Goal: Task Accomplishment & Management: Complete application form

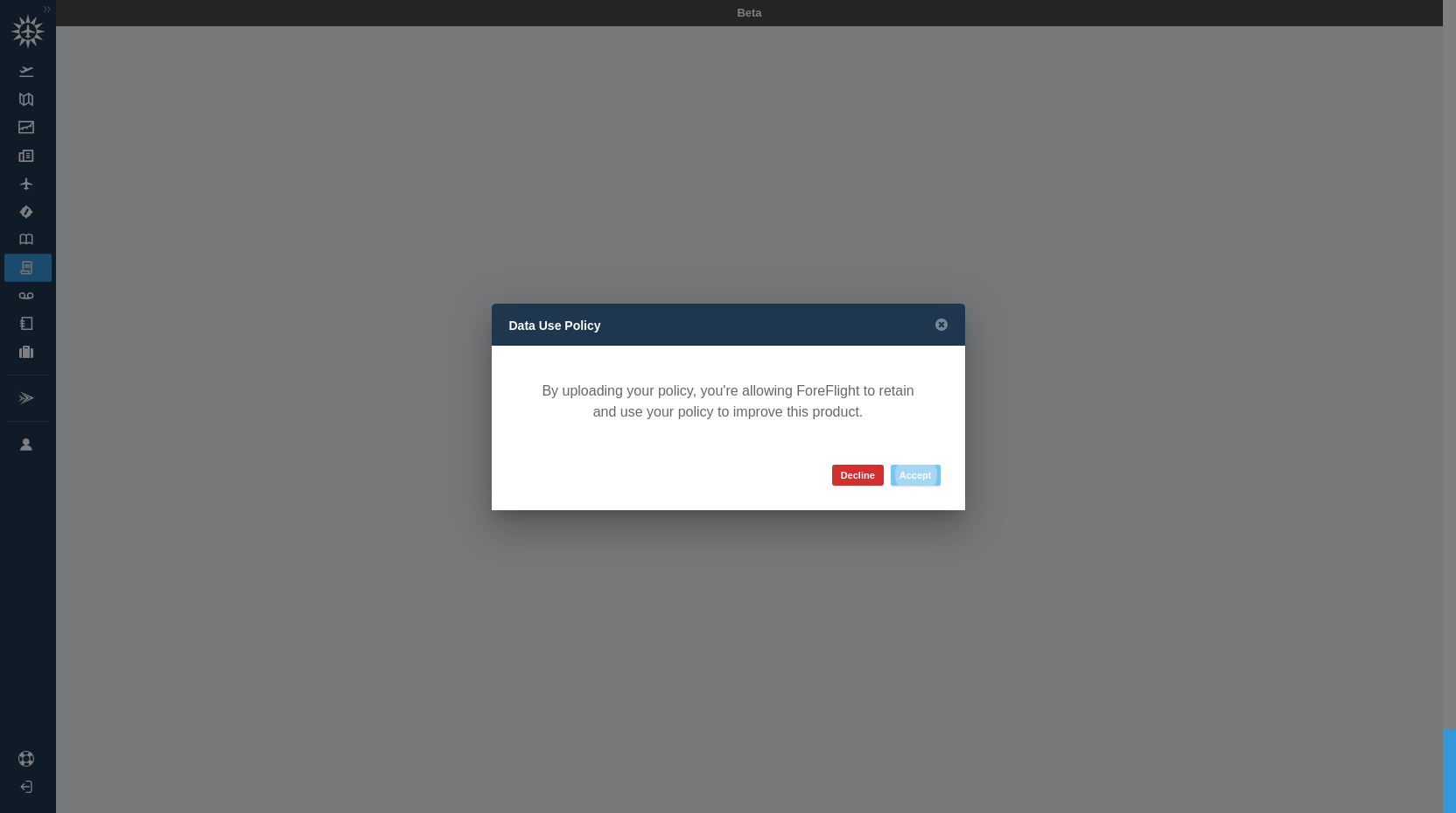
click at [909, 479] on button "Accept" at bounding box center [916, 475] width 50 height 21
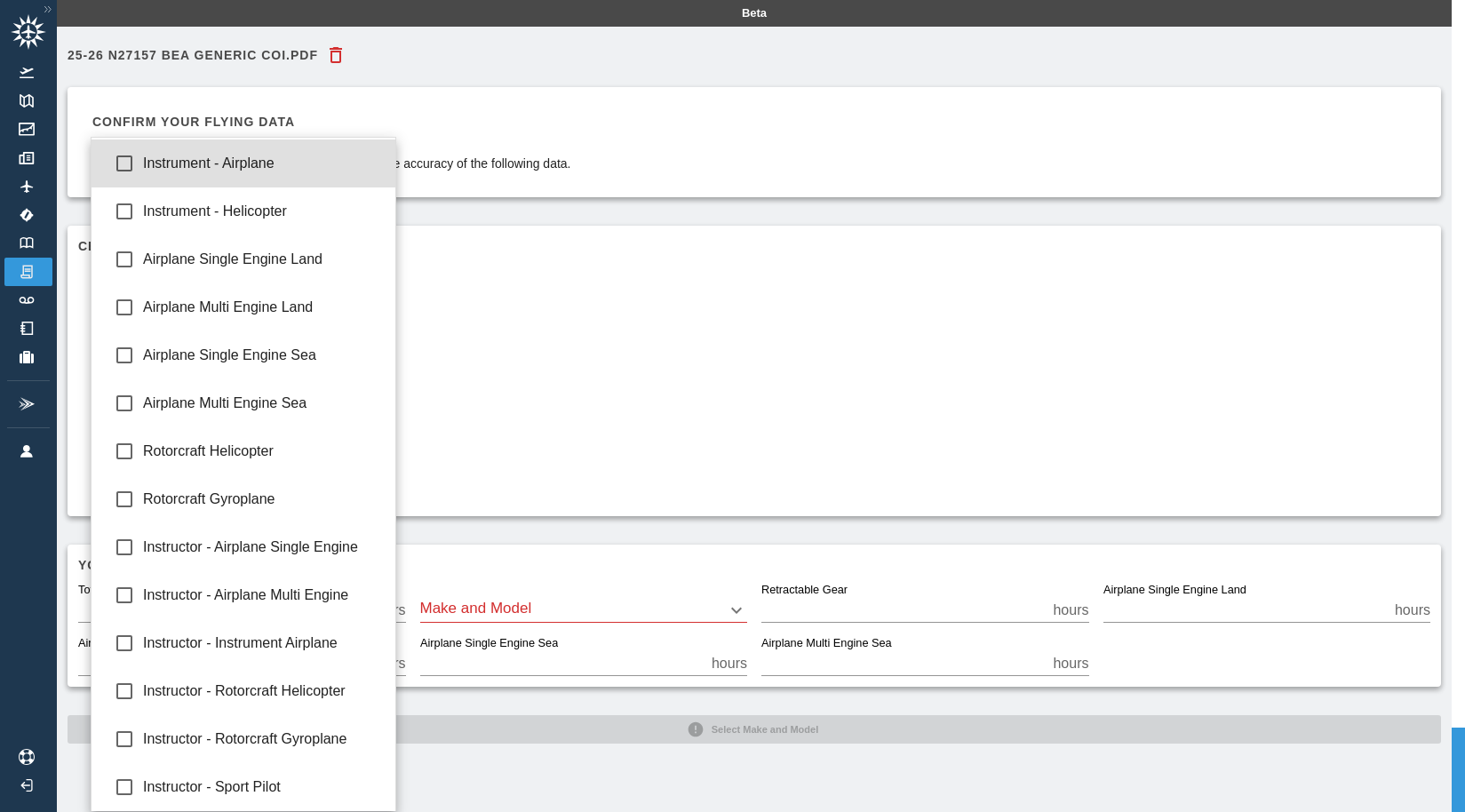
click at [386, 362] on body "Beta 25-26 N27157 BEA Generic COI.pdf Confirm your flying data The accuracy of …" at bounding box center [732, 406] width 1465 height 812
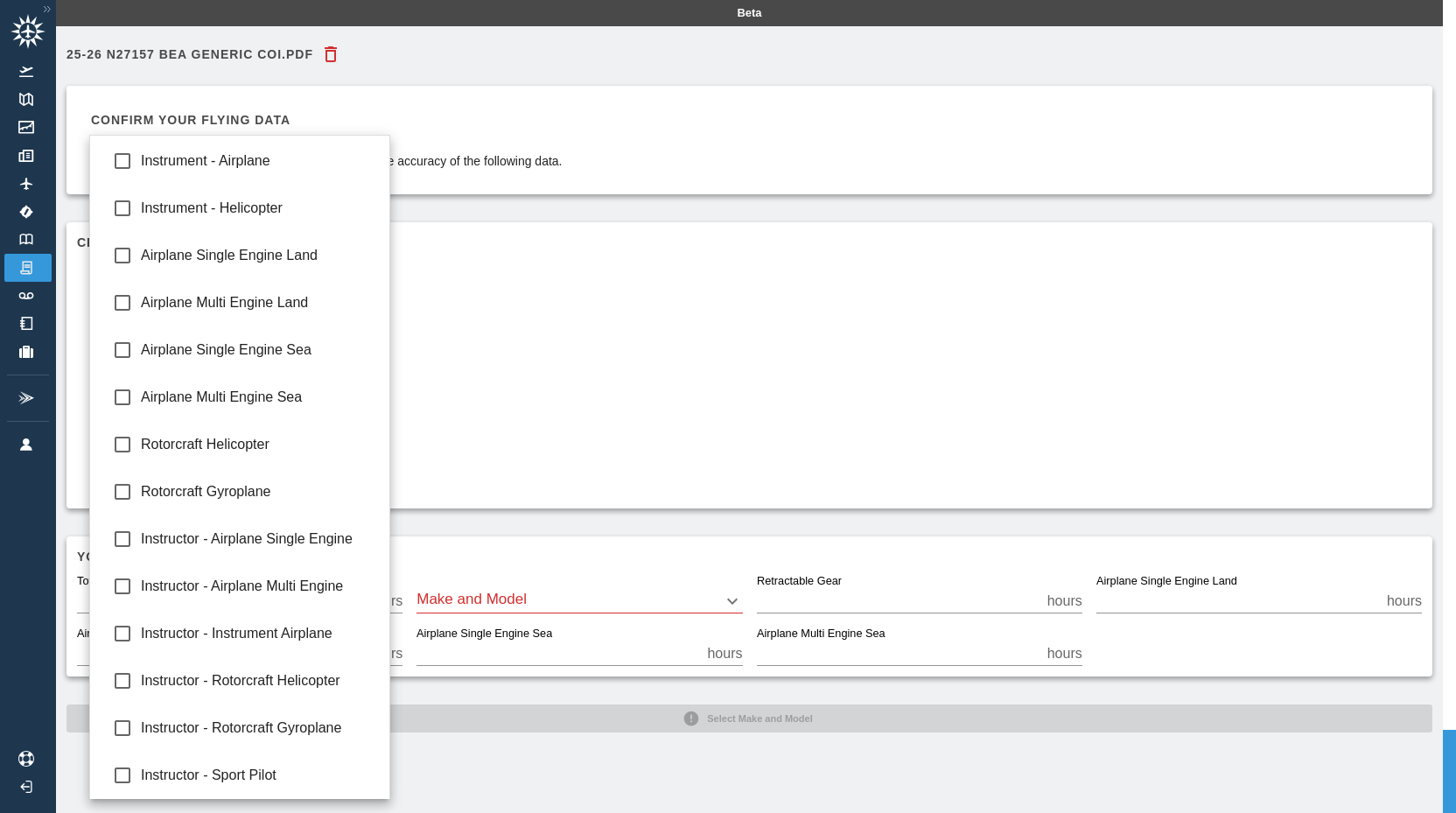
click at [500, 330] on div at bounding box center [728, 406] width 1456 height 813
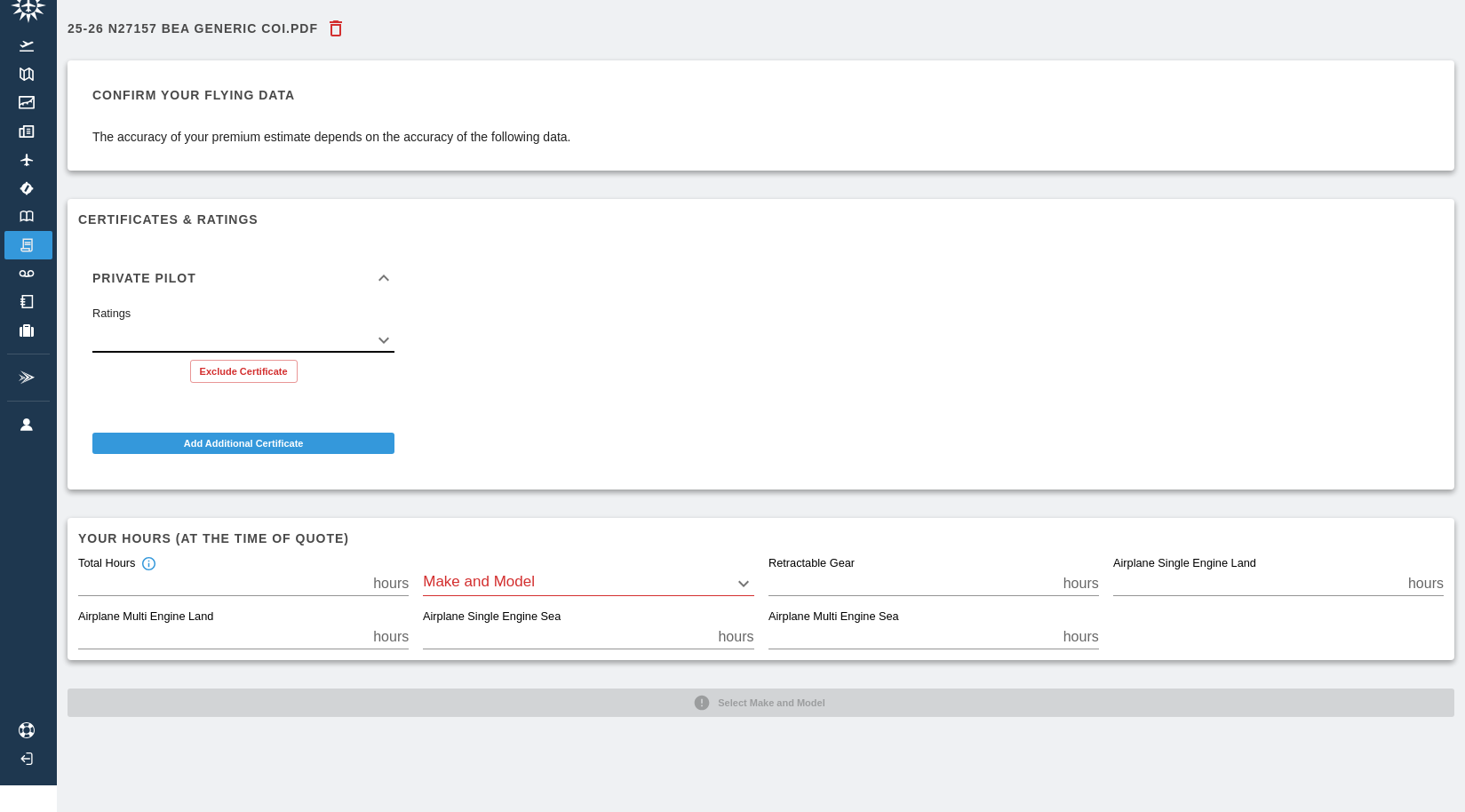
scroll to position [40, 0]
click at [748, 571] on body "Beta 25-26 N27157 BEA Generic COI.pdf Confirm your flying data The accuracy of …" at bounding box center [732, 379] width 1465 height 812
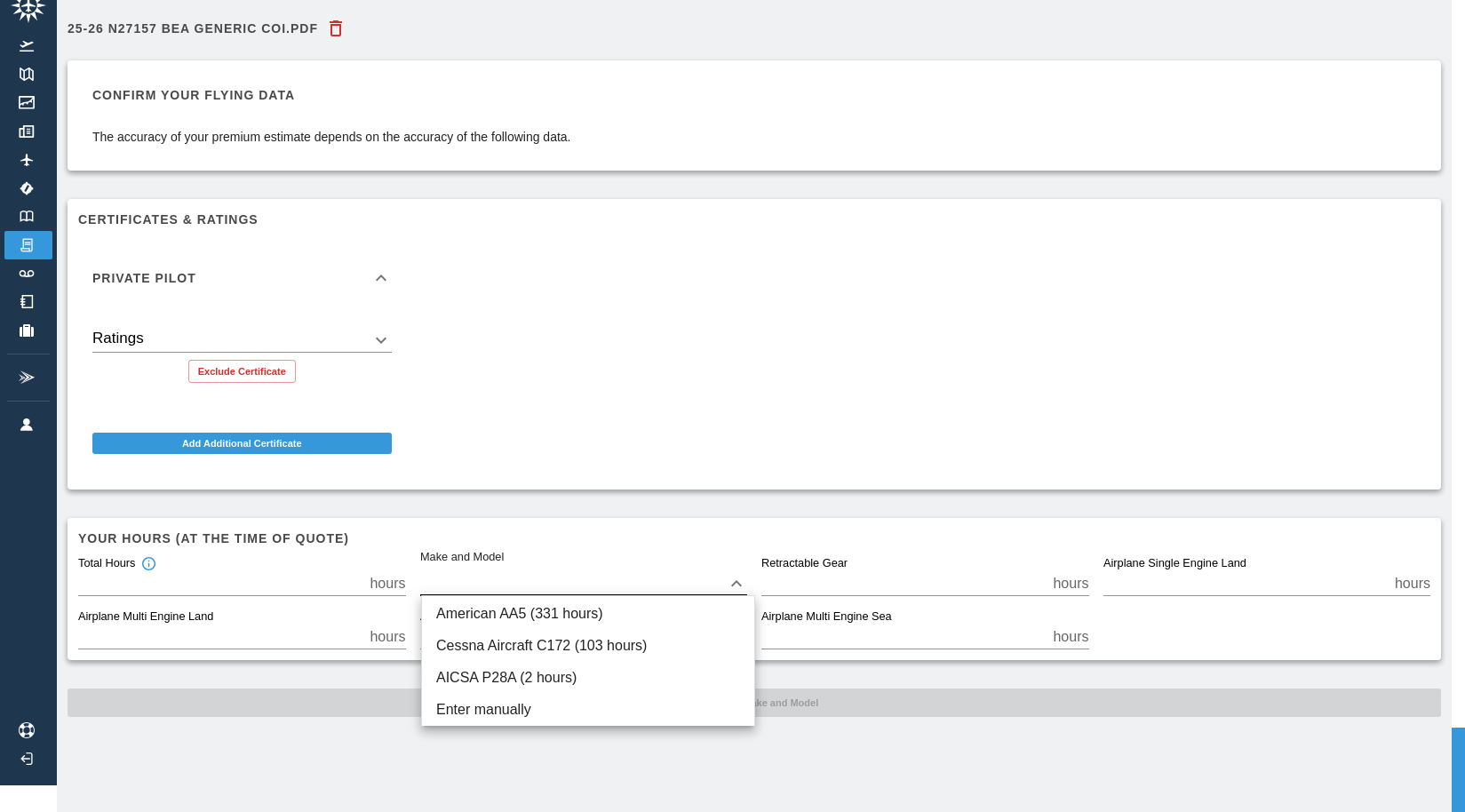
scroll to position [27, 0]
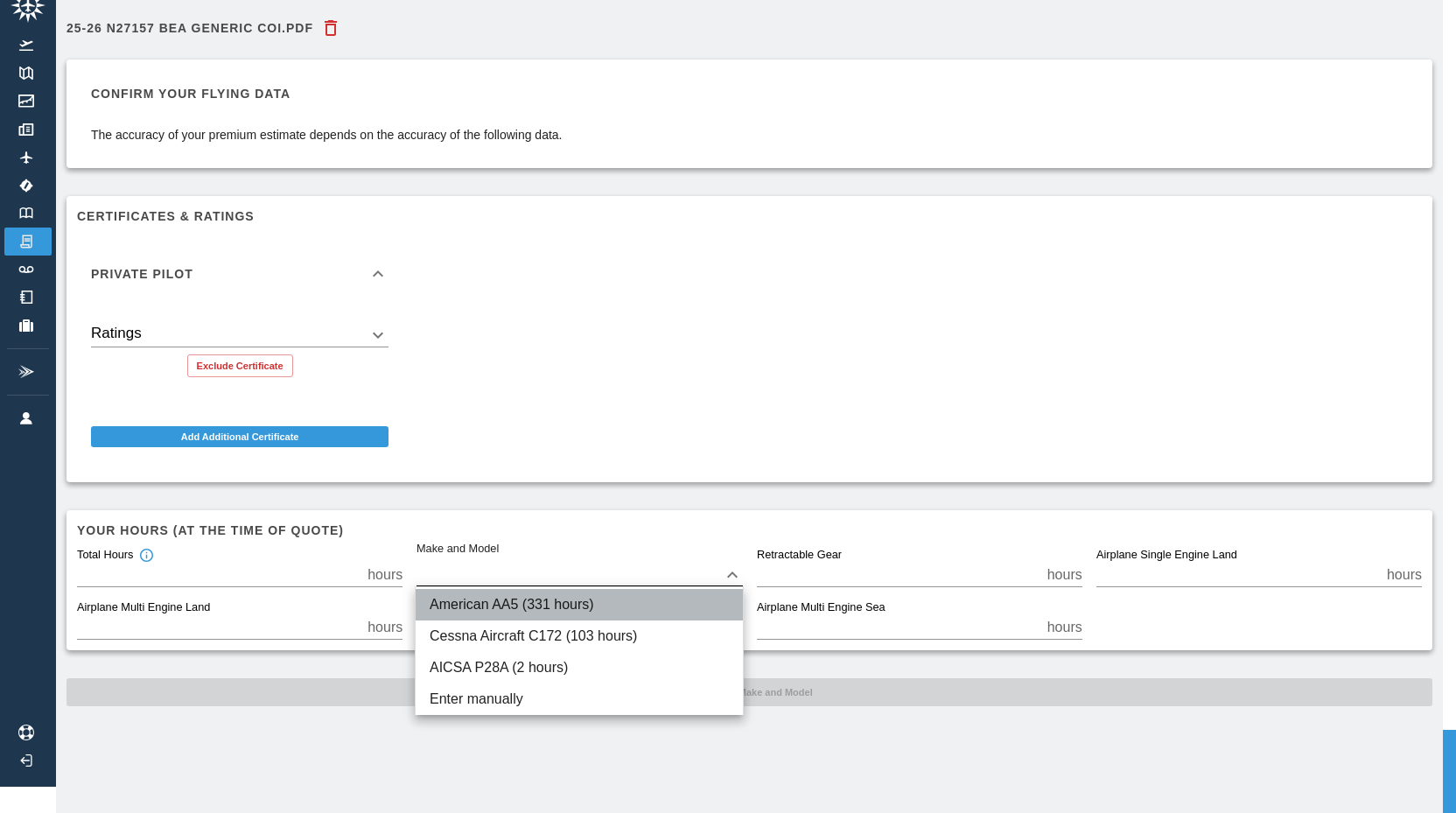
click at [568, 603] on li "American AA5 (331 hours)" at bounding box center [580, 604] width 328 height 31
type input "***"
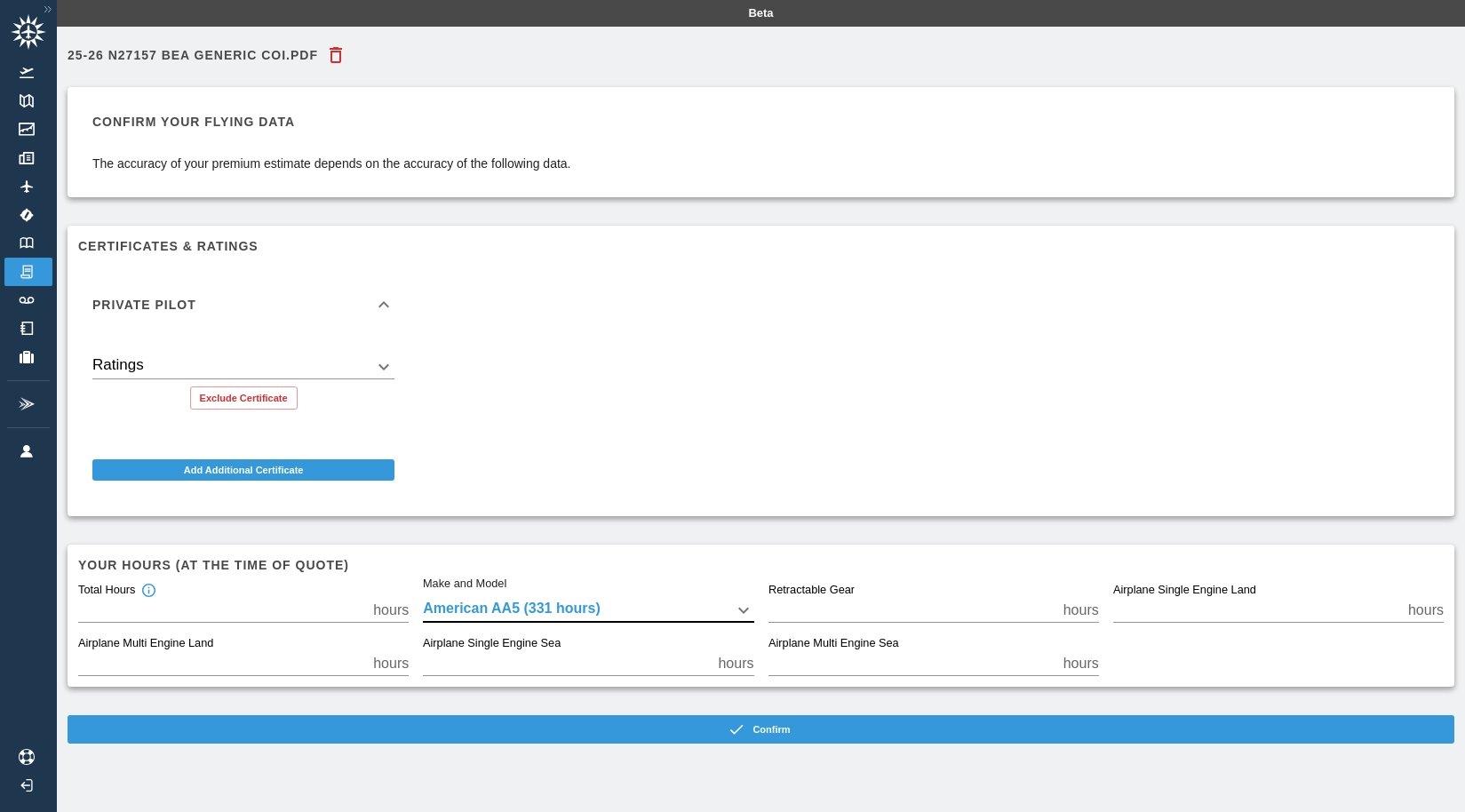
scroll to position [0, 1]
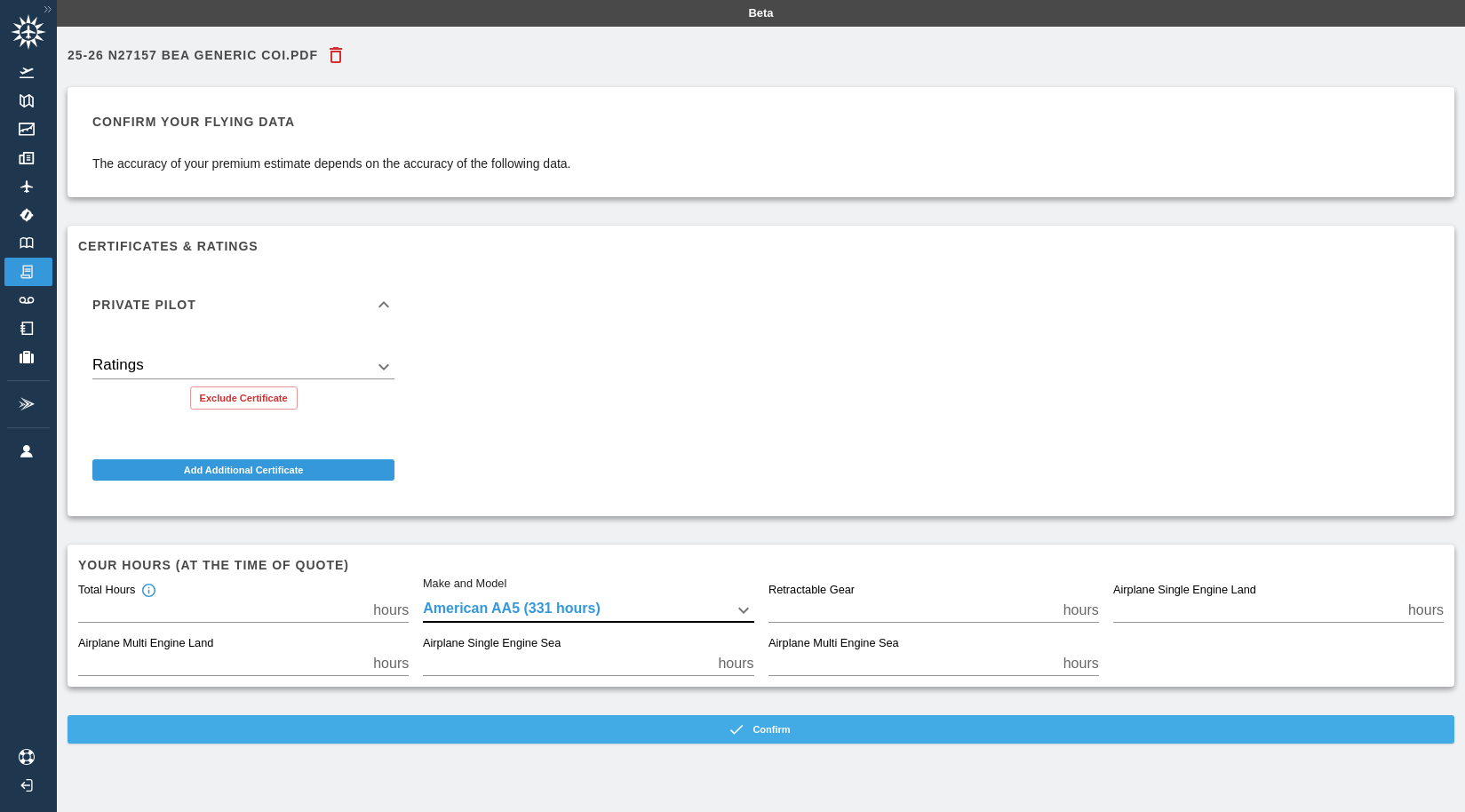
click at [656, 722] on button "Confirm" at bounding box center [761, 730] width 1387 height 29
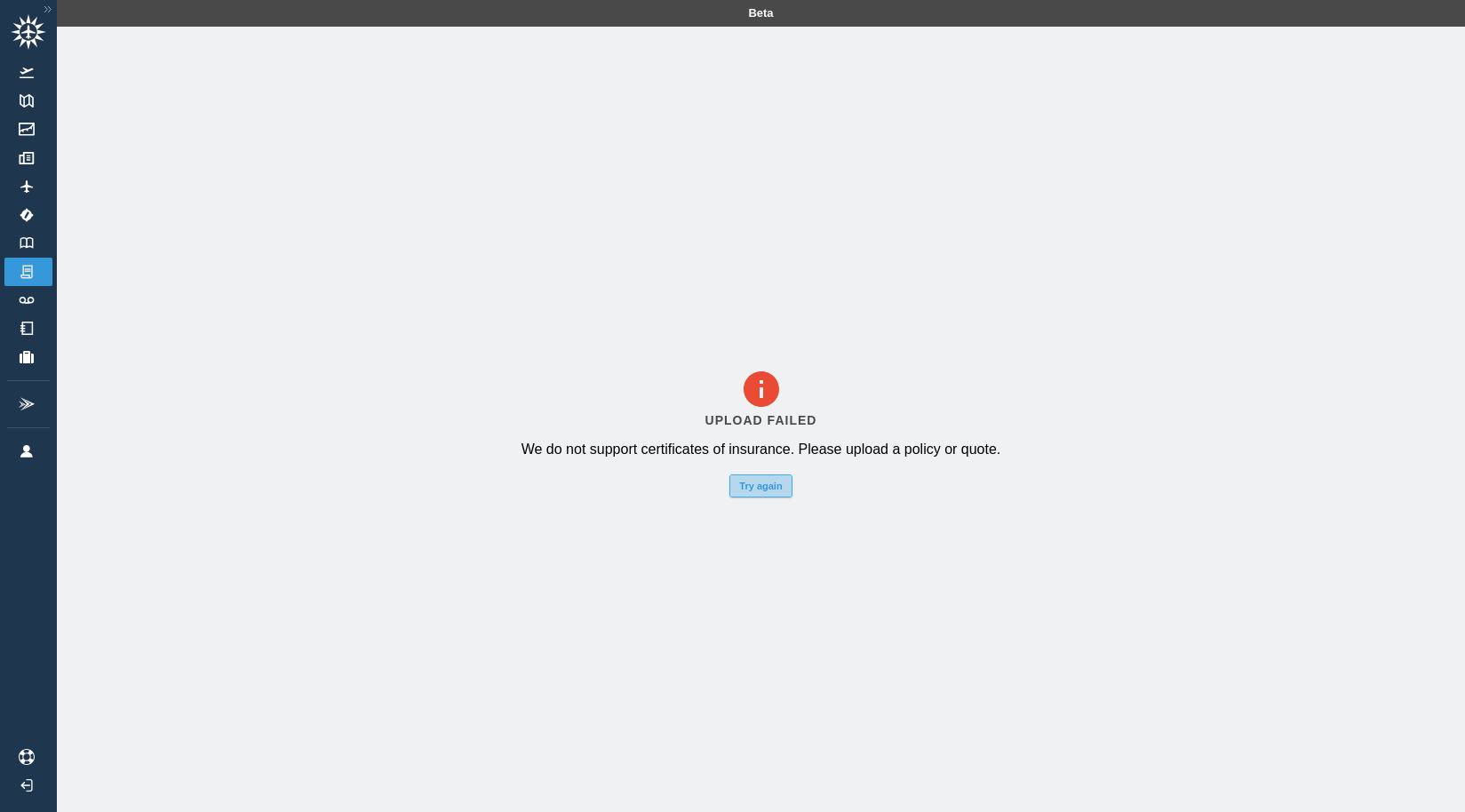
click at [762, 498] on button "Try again" at bounding box center [760, 486] width 62 height 23
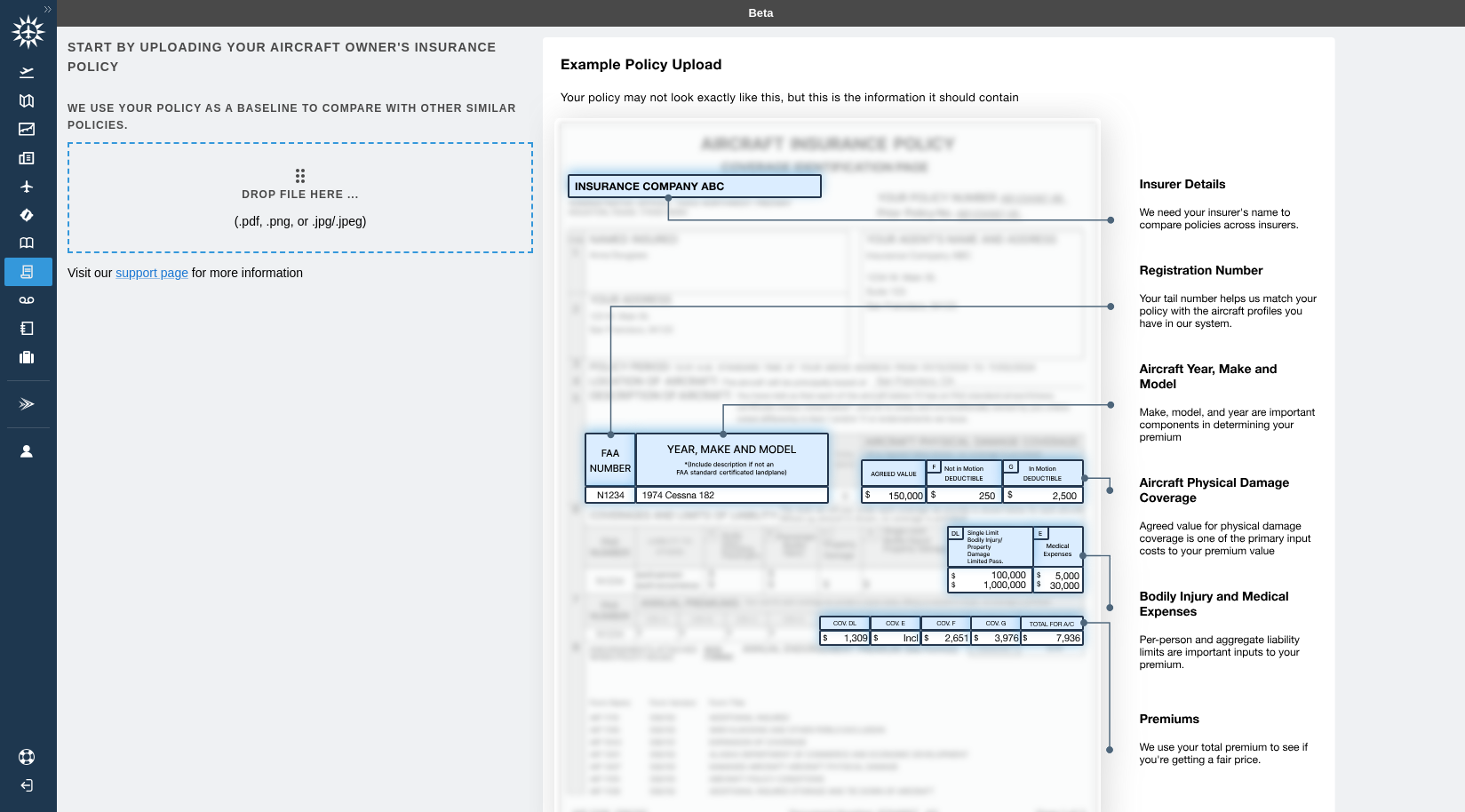
scroll to position [0, 0]
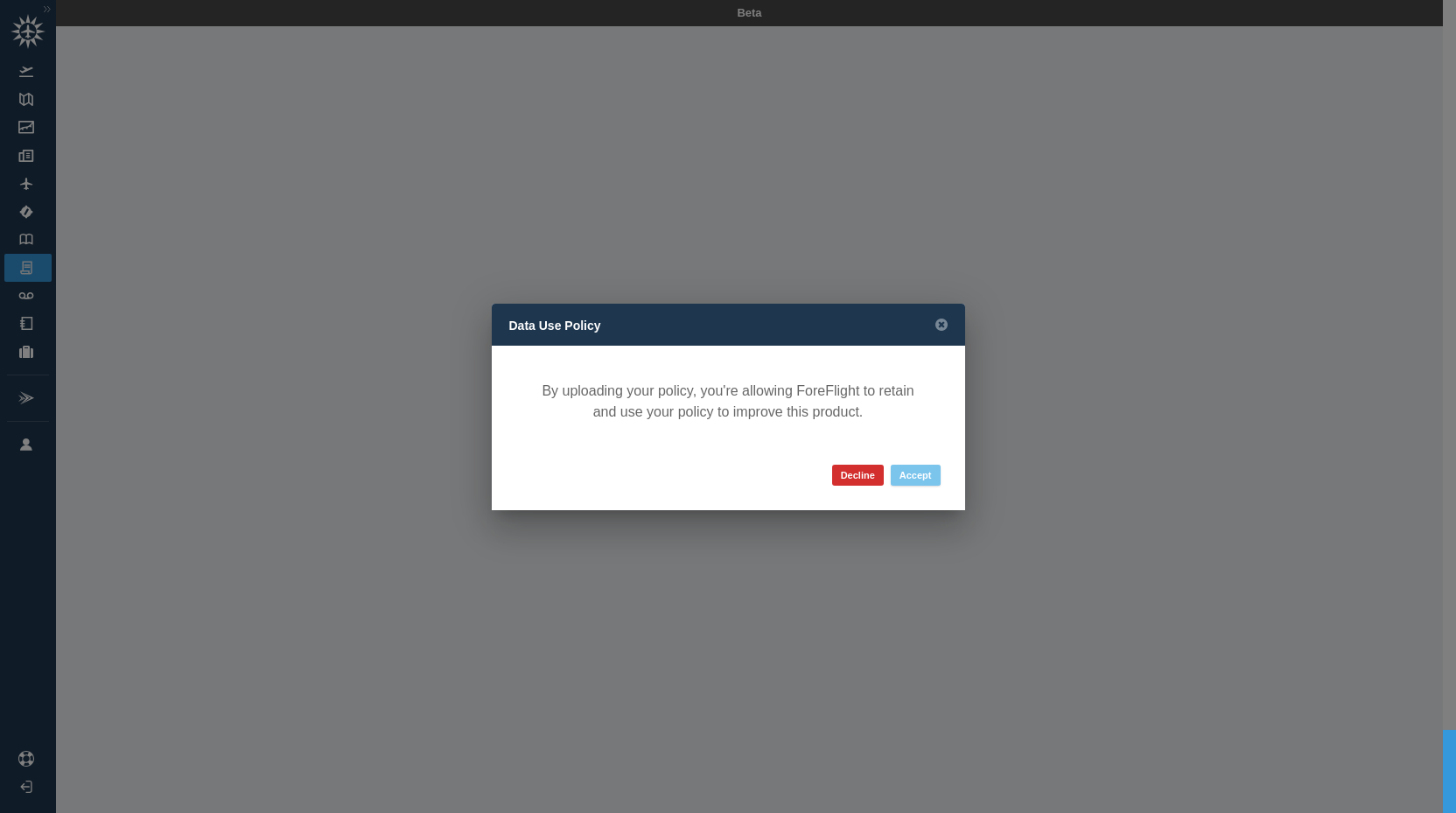
click at [902, 475] on button "Accept" at bounding box center [916, 475] width 50 height 21
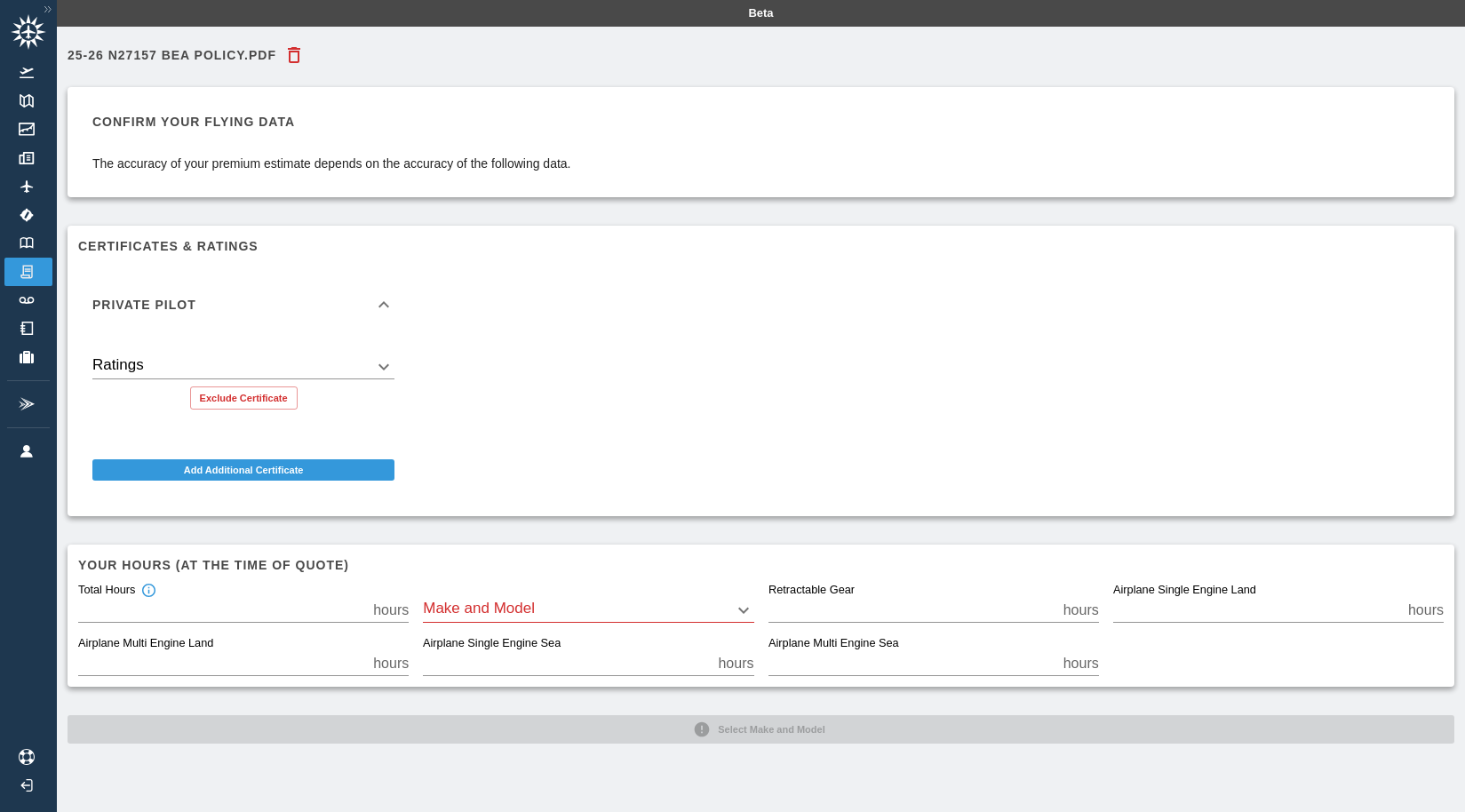
click at [743, 603] on body "Beta 25-26 N27157 BEA Policy.pdf Confirm your flying data The accuracy of your …" at bounding box center [732, 406] width 1465 height 812
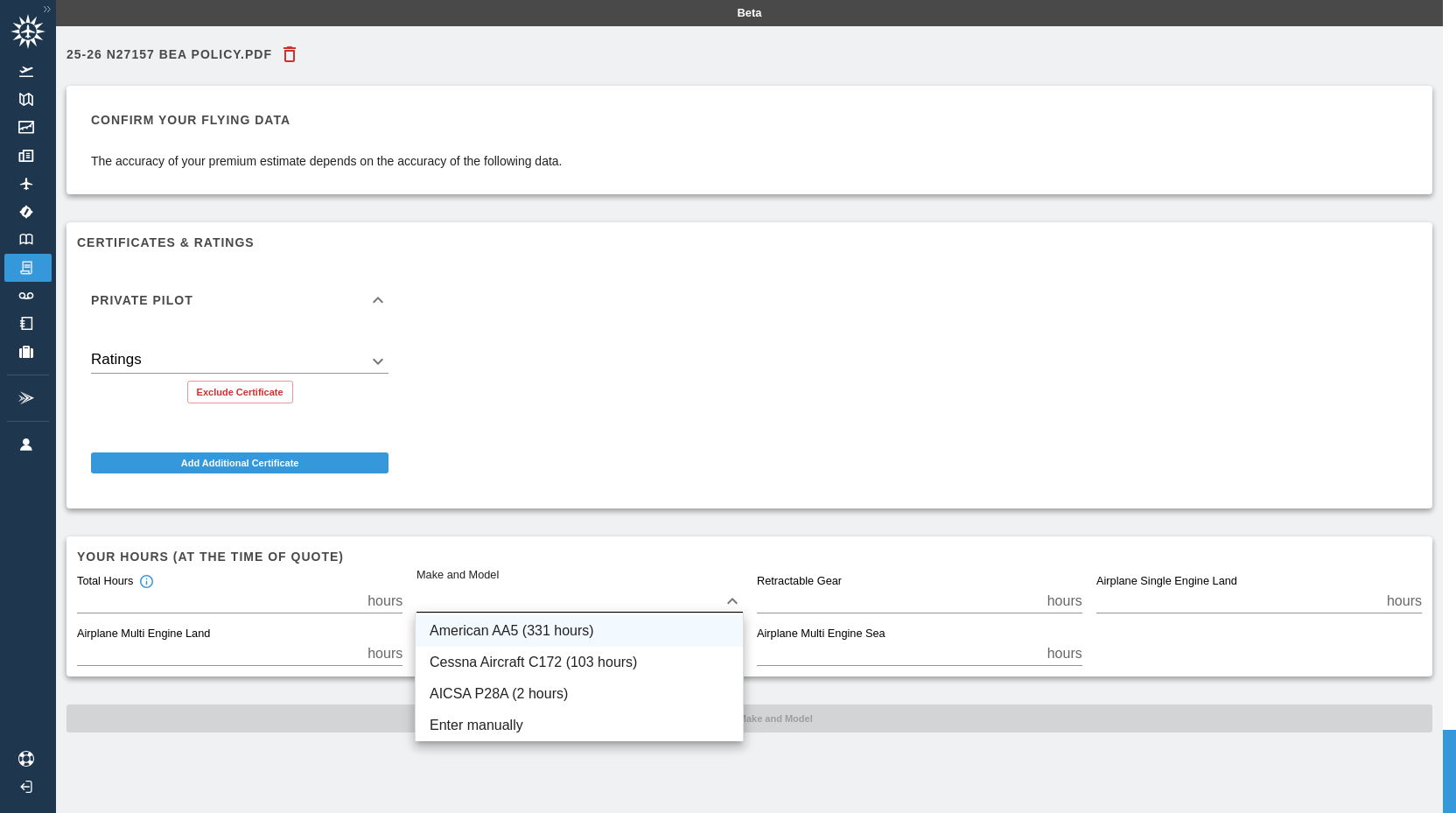
click at [705, 621] on li "American AA5 (331 hours)" at bounding box center [580, 630] width 328 height 31
type input "***"
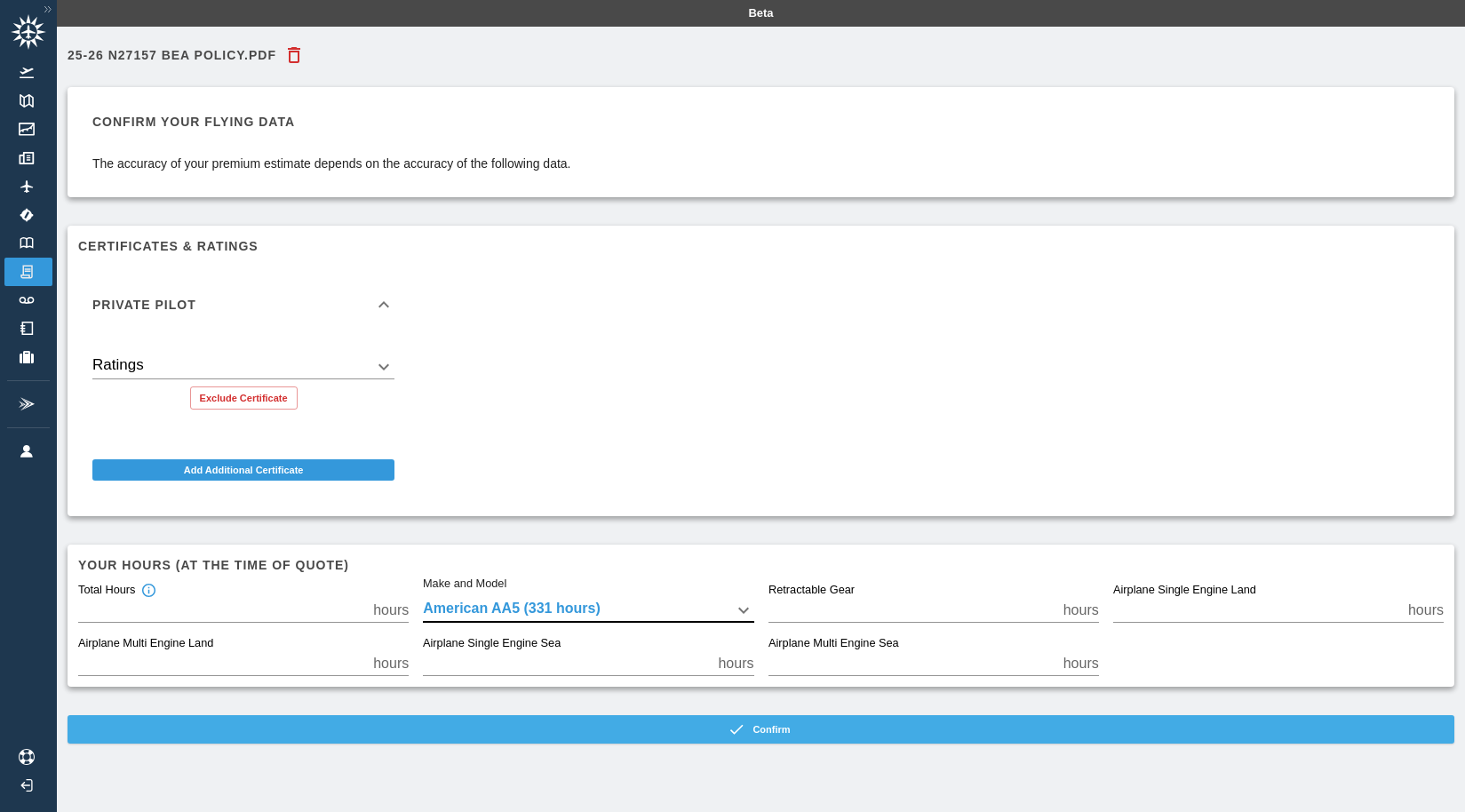
click at [731, 730] on button "Confirm" at bounding box center [761, 730] width 1387 height 29
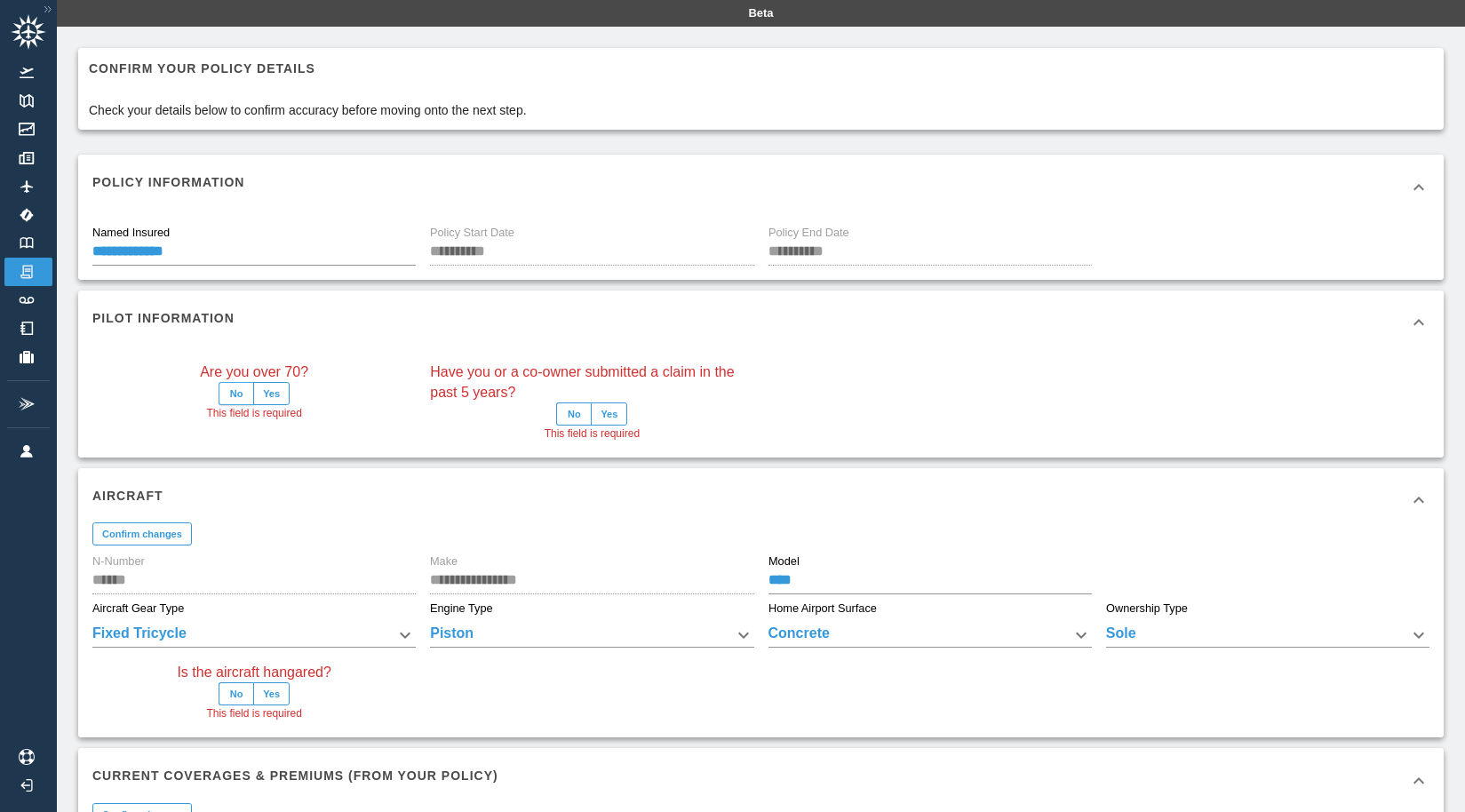
click at [238, 393] on button "No" at bounding box center [236, 394] width 35 height 23
click at [577, 418] on button "No" at bounding box center [573, 414] width 35 height 23
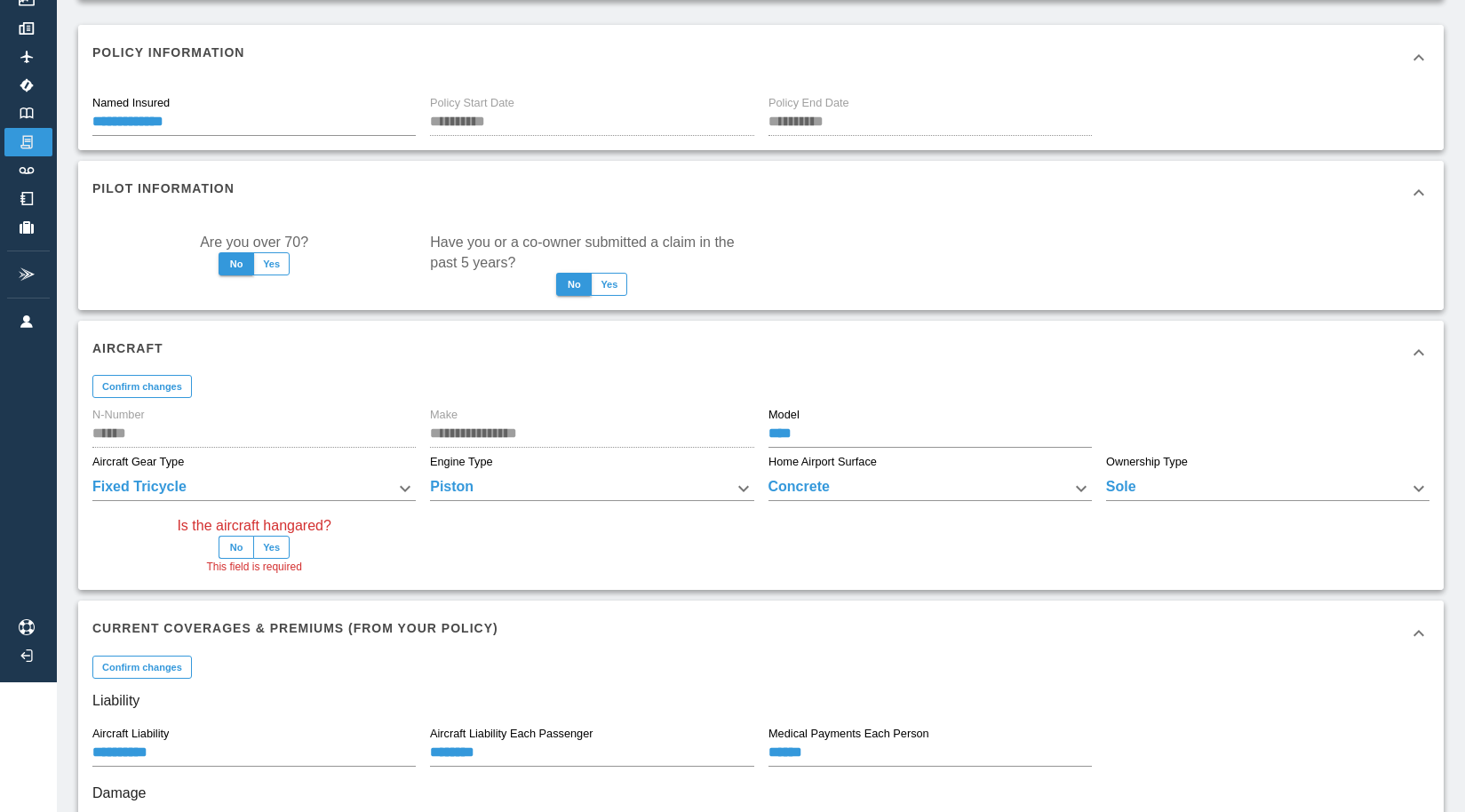
scroll to position [132, 3]
click at [270, 547] on button "Yes" at bounding box center [271, 545] width 36 height 23
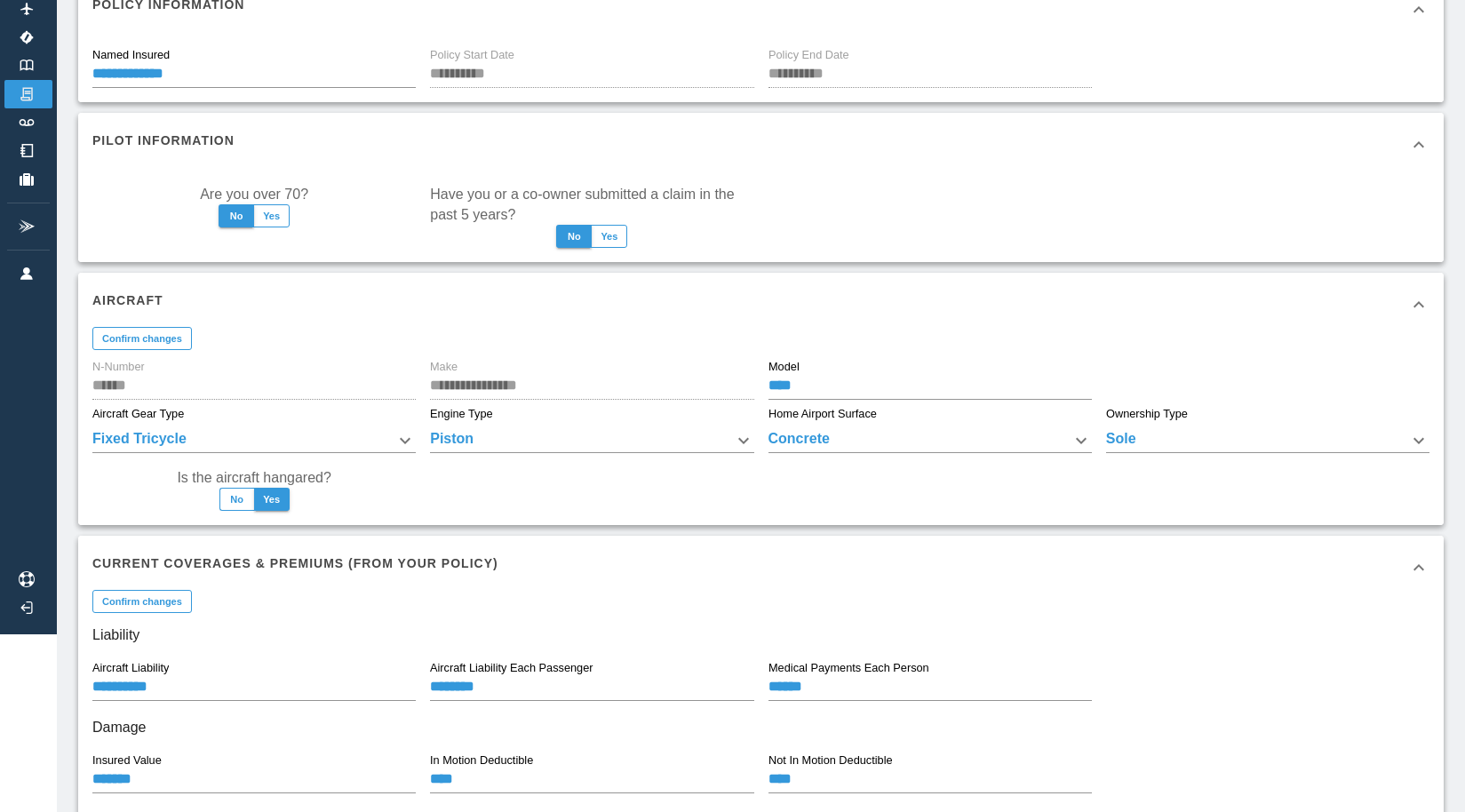
scroll to position [182, 4]
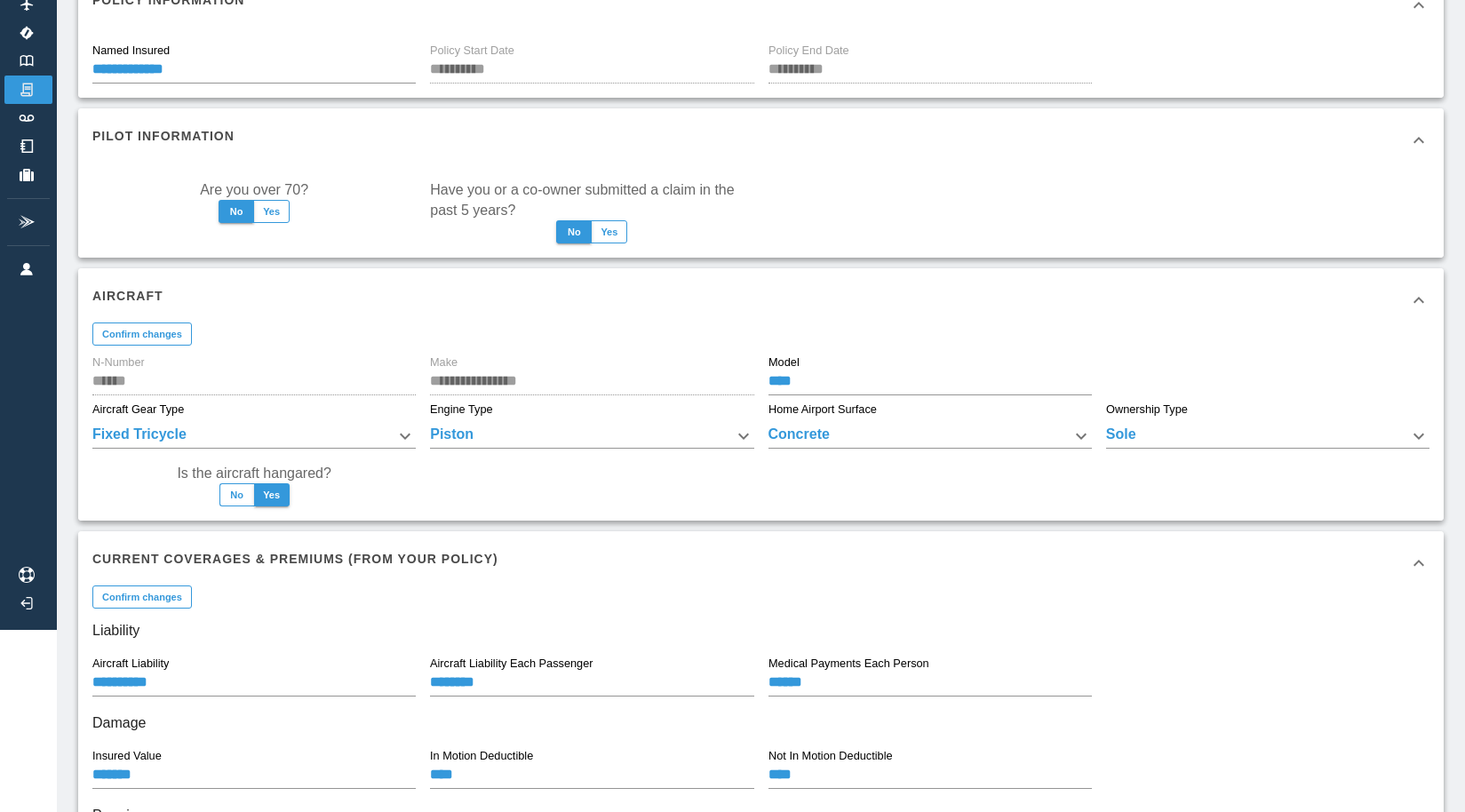
click at [1085, 431] on body "**********" at bounding box center [732, 224] width 1465 height 812
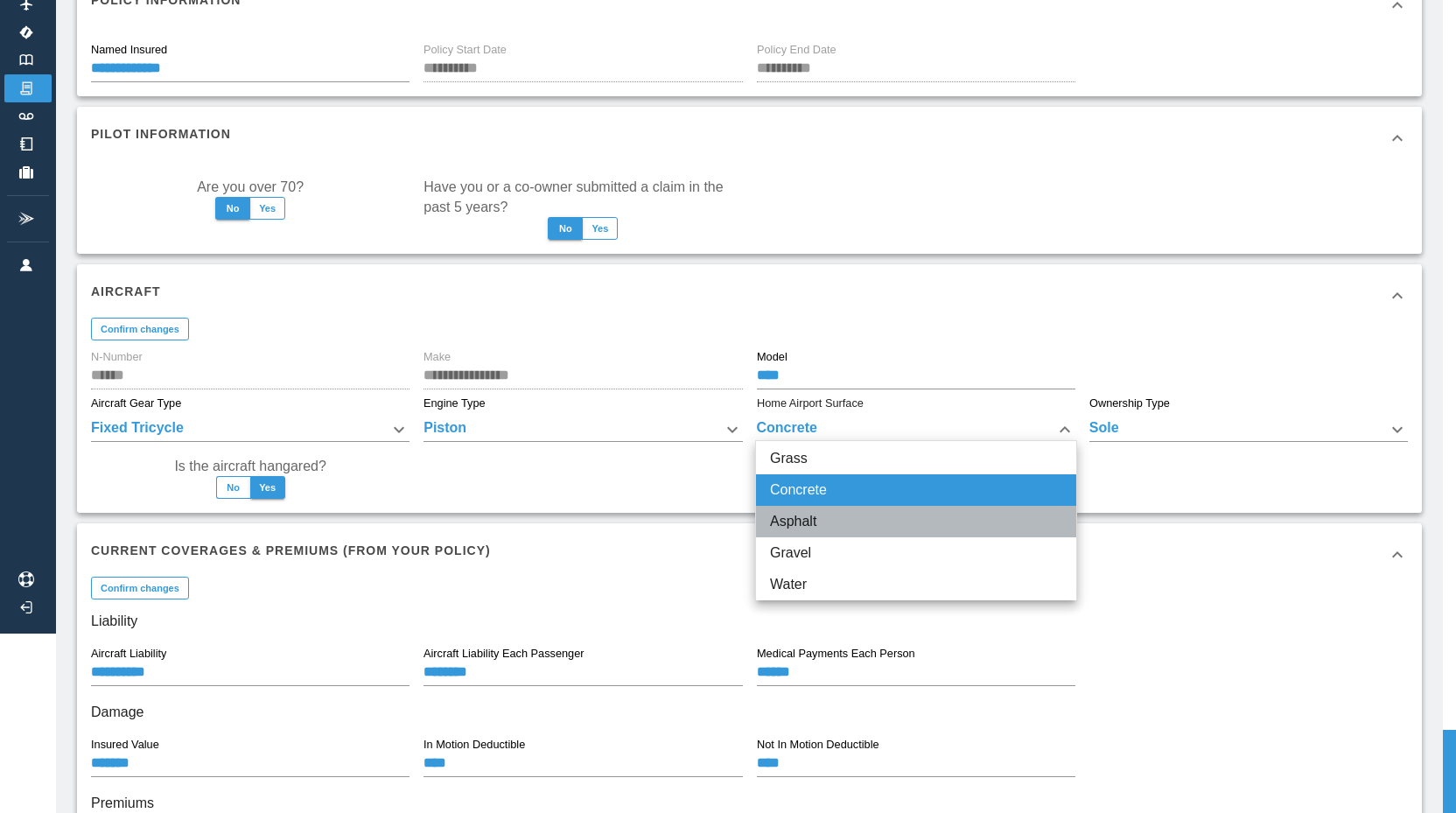
click at [1047, 512] on li "Asphalt" at bounding box center [916, 520] width 320 height 31
type input "*******"
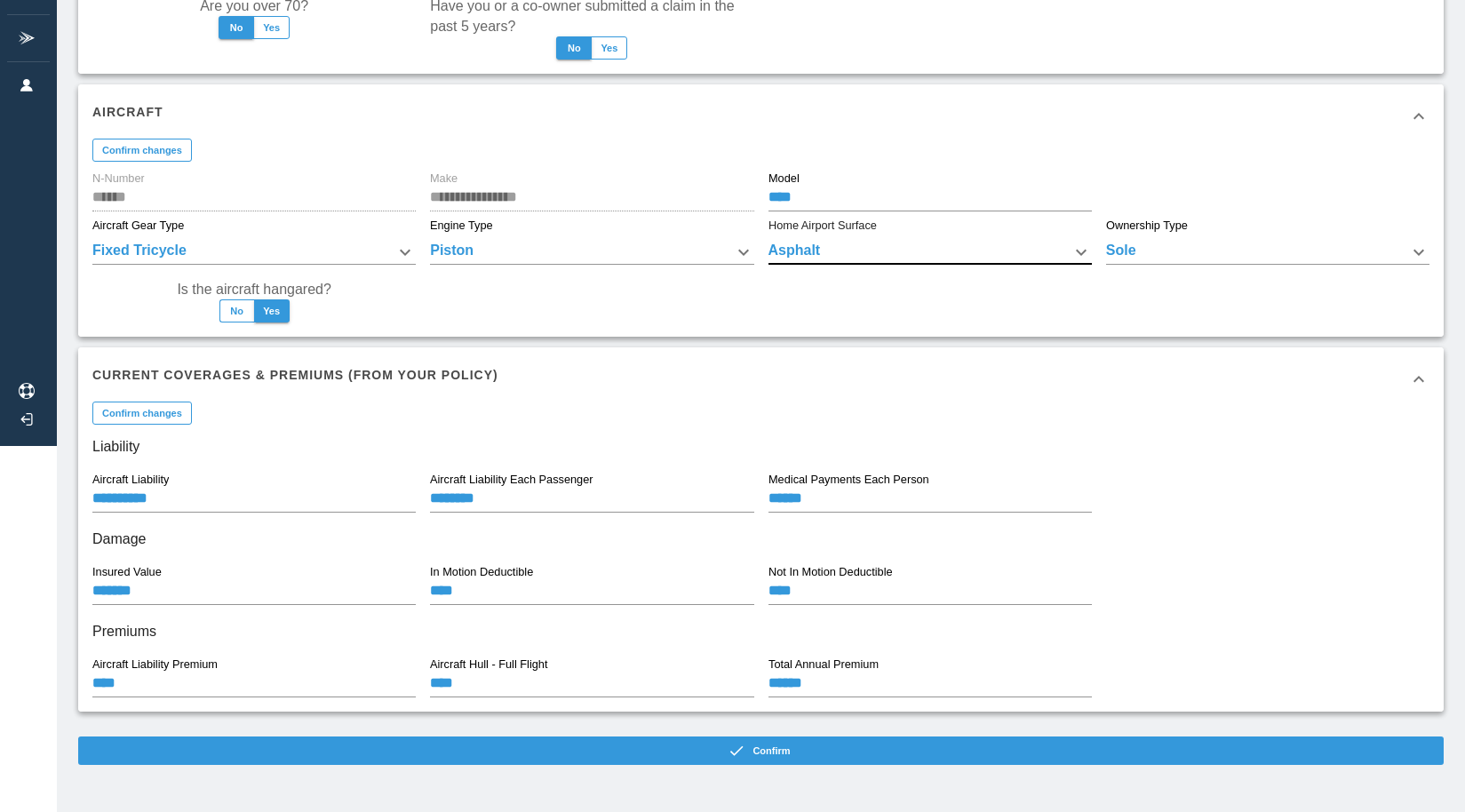
scroll to position [365, 0]
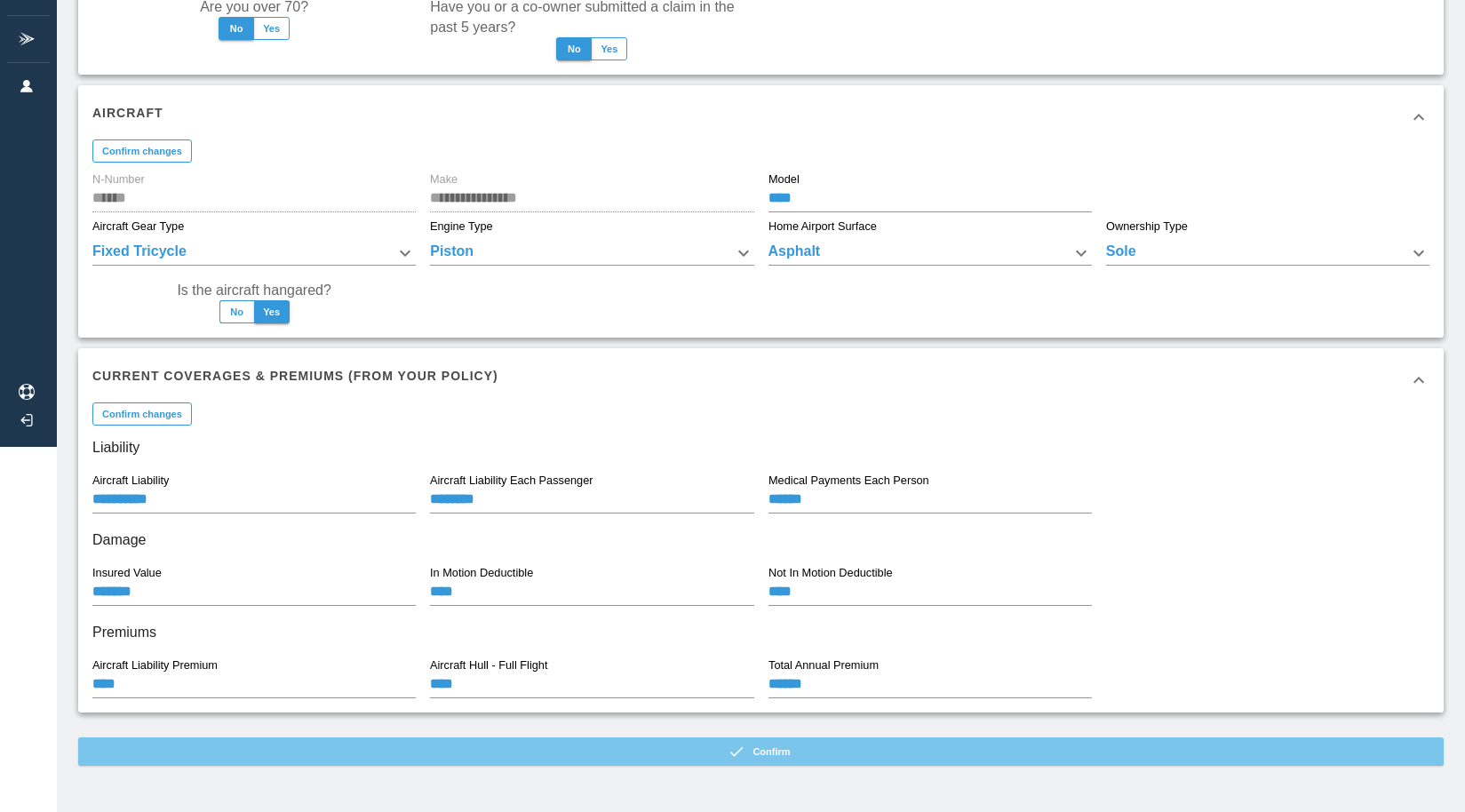
click at [1079, 746] on button "Confirm" at bounding box center [761, 752] width 1366 height 29
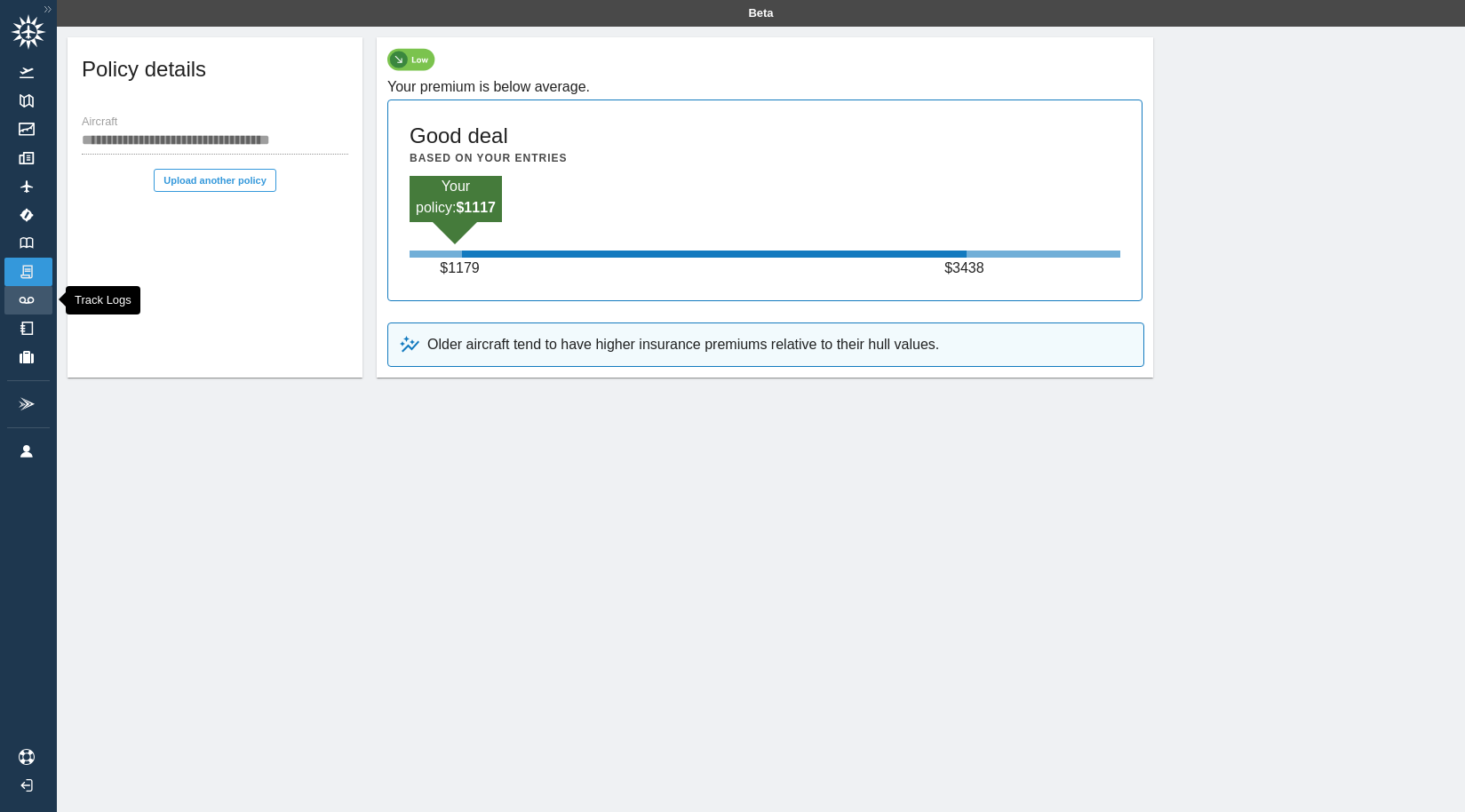
click at [18, 297] on img at bounding box center [27, 300] width 19 height 7
